Goal: Task Accomplishment & Management: Complete application form

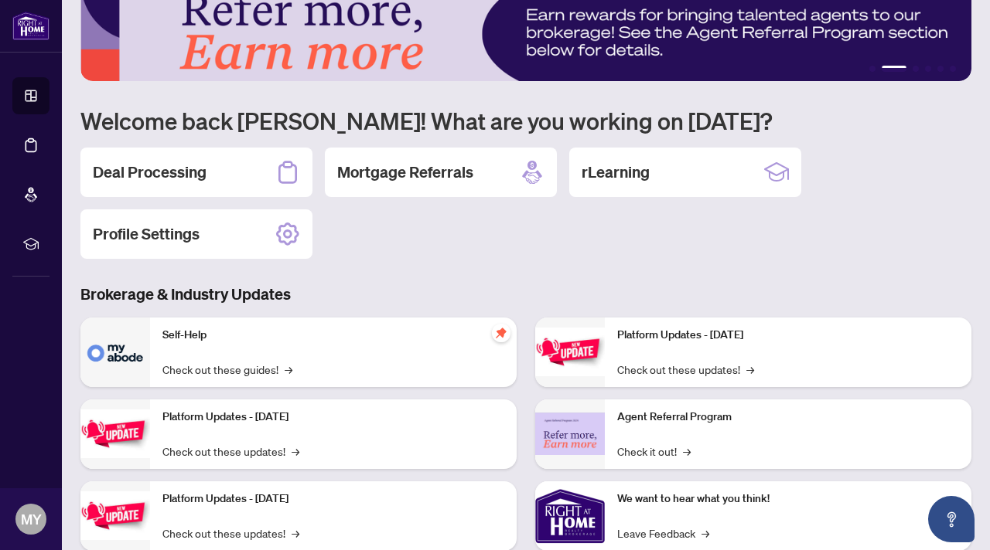
scroll to position [23, 0]
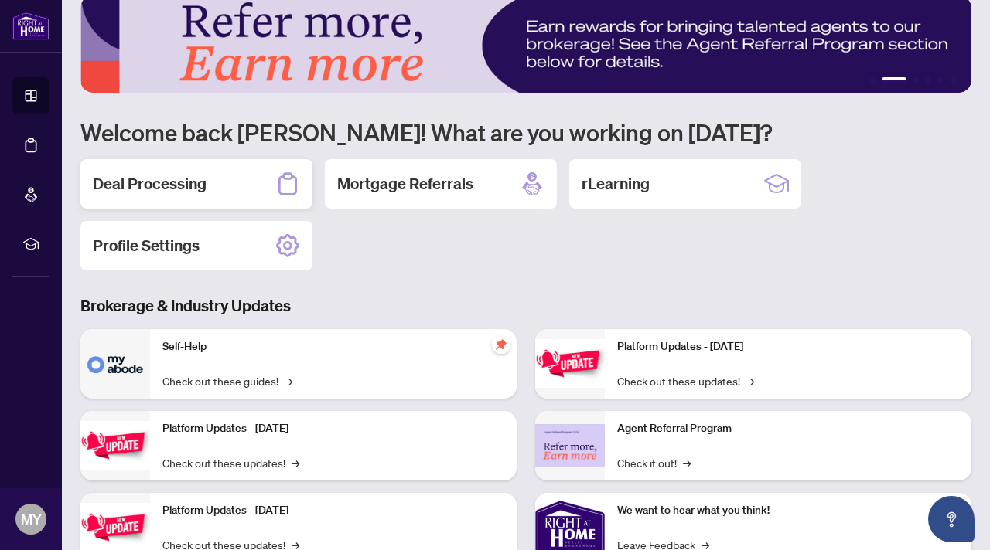
click at [158, 183] on h2 "Deal Processing" at bounding box center [150, 184] width 114 height 22
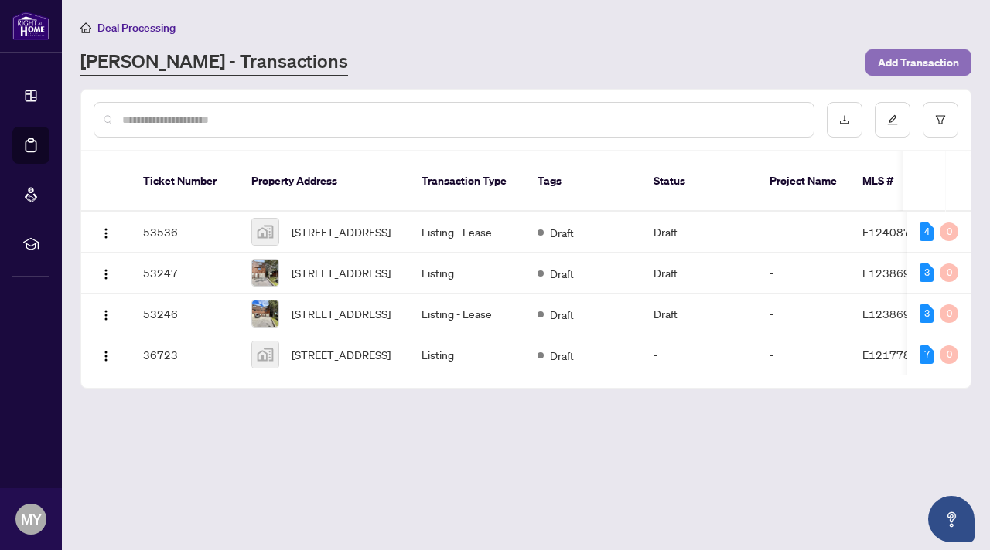
click at [926, 57] on span "Add Transaction" at bounding box center [917, 62] width 81 height 25
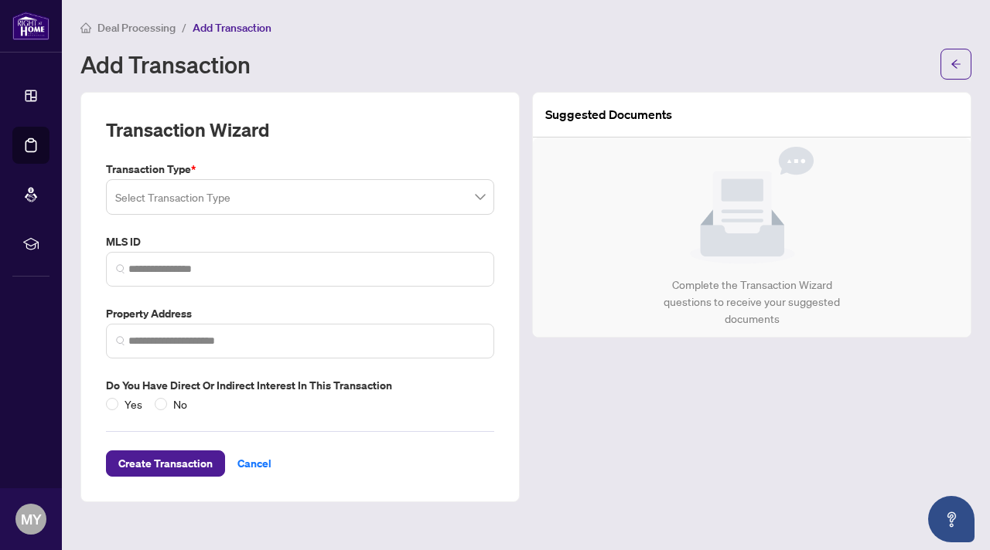
click at [259, 202] on input "search" at bounding box center [293, 199] width 356 height 34
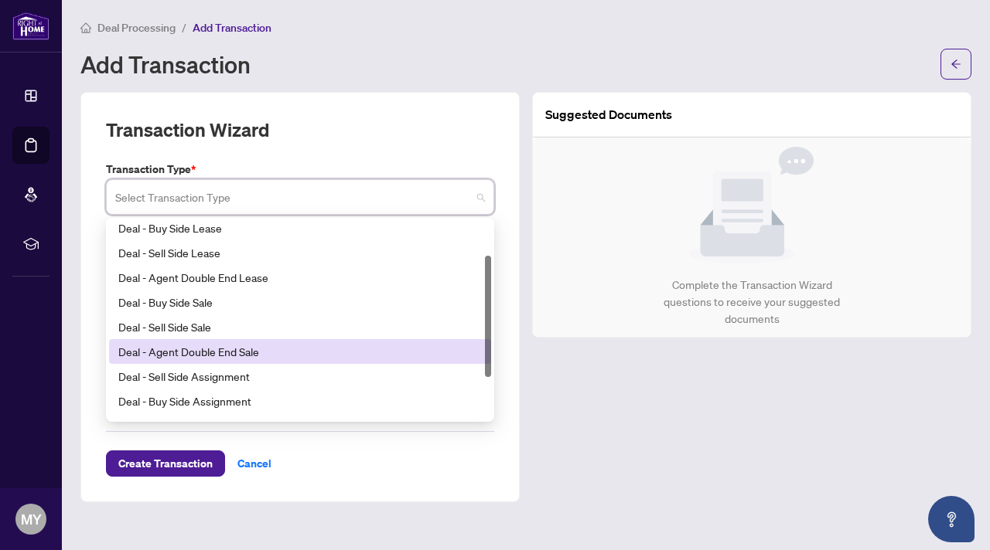
scroll to position [56, 0]
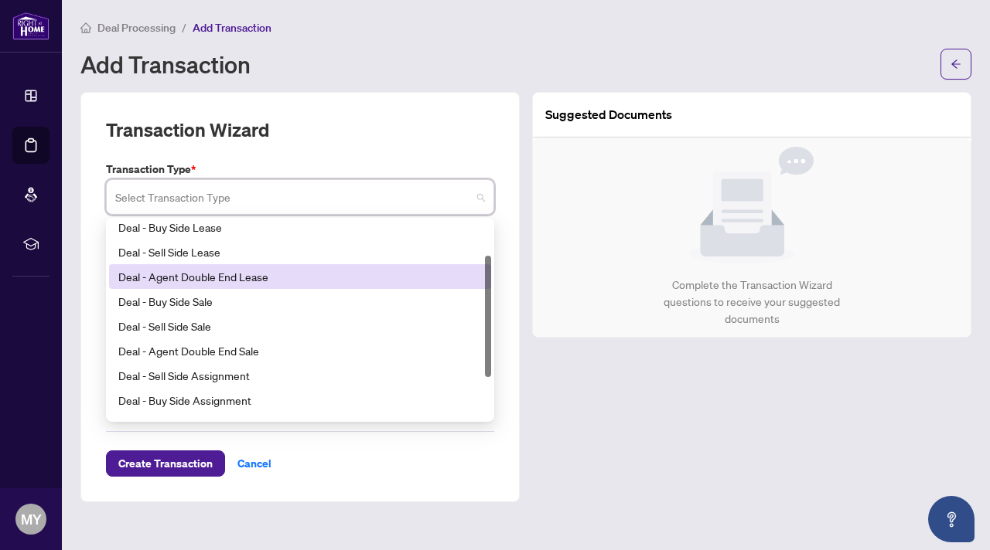
click at [179, 280] on div "Deal - Agent Double End Lease" at bounding box center [299, 276] width 363 height 17
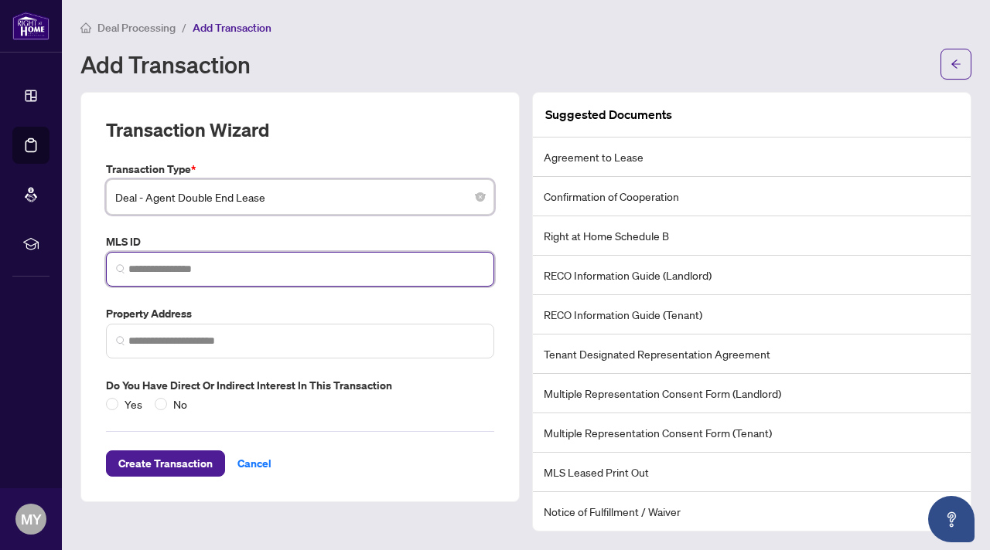
click at [135, 266] on input "search" at bounding box center [306, 269] width 356 height 16
click at [216, 266] on input "search" at bounding box center [306, 269] width 356 height 16
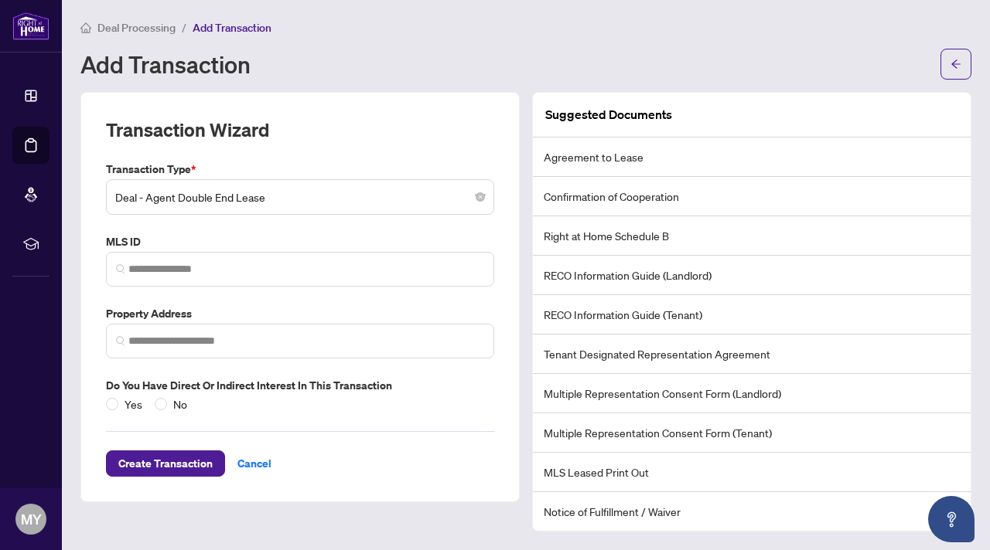
click at [591, 156] on li "Agreement to Lease" at bounding box center [752, 157] width 438 height 39
drag, startPoint x: 545, startPoint y: 392, endPoint x: 846, endPoint y: 401, distance: 301.6
click at [846, 401] on li "Multiple Representation Consent Form (Landlord)" at bounding box center [752, 393] width 438 height 39
